Goal: Task Accomplishment & Management: Use online tool/utility

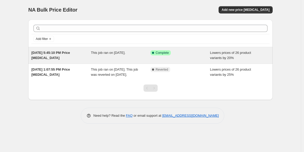
click at [148, 49] on div "[DATE] 5:45:10 PM Price [MEDICAL_DATA] This job ran on [DATE]. Success Complete…" at bounding box center [150, 55] width 244 height 16
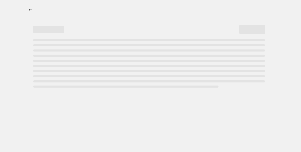
select select "percentage"
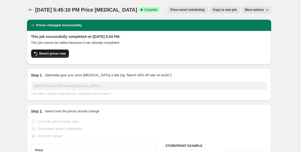
click at [63, 55] on span "Revert prices now" at bounding box center [52, 53] width 26 height 4
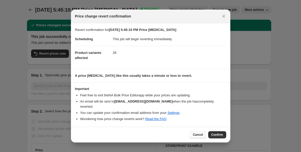
click at [201, 132] on span "Cancel" at bounding box center [198, 134] width 10 height 4
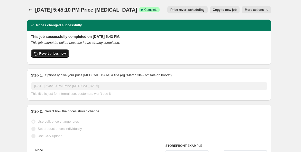
click at [43, 52] on span "Revert prices now" at bounding box center [52, 53] width 26 height 4
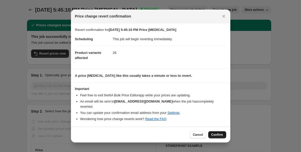
click at [217, 131] on button "Confirm" at bounding box center [217, 134] width 18 height 7
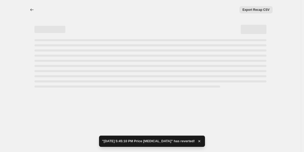
select select "percentage"
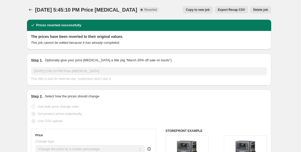
click at [34, 11] on button "Price change jobs" at bounding box center [30, 9] width 7 height 7
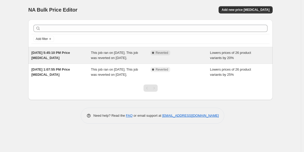
drag, startPoint x: 180, startPoint y: 61, endPoint x: 174, endPoint y: 65, distance: 7.1
click at [174, 60] on div "Complete Reverted" at bounding box center [180, 55] width 60 height 10
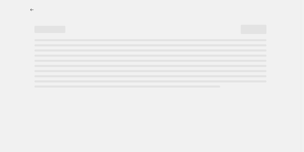
select select "percentage"
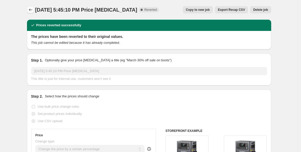
click at [32, 11] on icon "Price change jobs" at bounding box center [30, 9] width 5 height 5
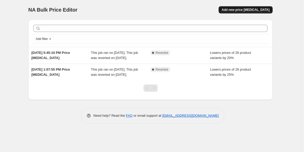
click at [246, 8] on span "Add new price change job" at bounding box center [246, 10] width 48 height 4
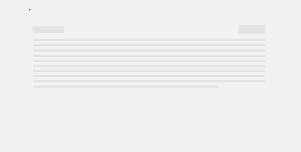
select select "percentage"
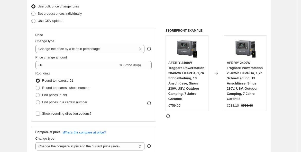
scroll to position [95, 0]
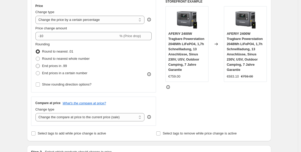
click at [54, 66] on span "End prices in .99" at bounding box center [54, 66] width 25 height 4
click at [36, 64] on input "End prices in .99" at bounding box center [36, 64] width 0 height 0
radio input "true"
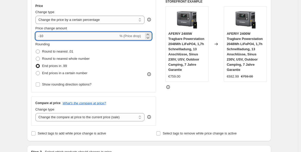
click at [62, 34] on input "-10" at bounding box center [76, 36] width 83 height 8
type input "-1"
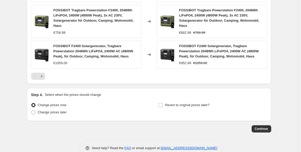
scroll to position [400, 0]
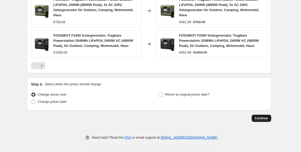
type input "-20"
click at [267, 116] on span "Continue" at bounding box center [261, 118] width 13 height 4
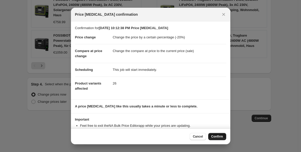
click at [215, 136] on span "Confirm" at bounding box center [217, 136] width 12 height 4
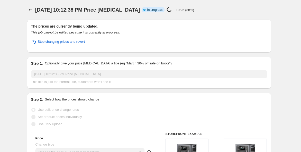
select select "percentage"
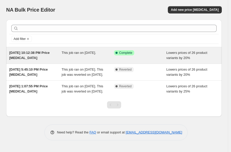
click at [196, 57] on div "Lowers prices of 26 product variants by 20%" at bounding box center [193, 55] width 52 height 10
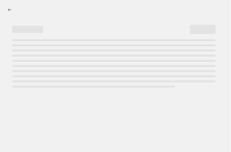
select select "percentage"
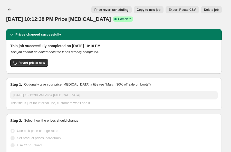
click at [119, 10] on span "Price revert scheduling" at bounding box center [112, 10] width 34 height 4
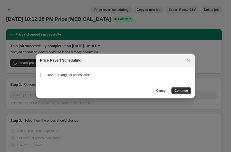
click at [163, 91] on span "Cancel" at bounding box center [162, 90] width 10 height 4
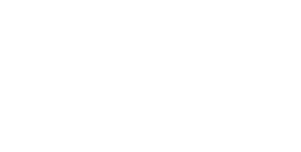
select select "percentage"
